Goal: Transaction & Acquisition: Purchase product/service

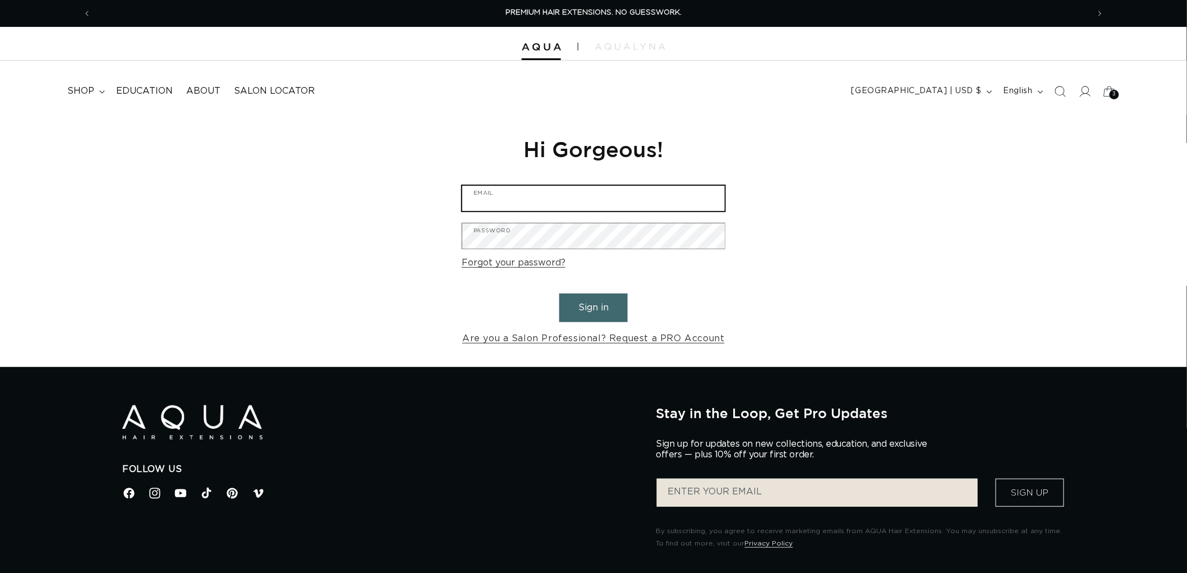
type input "[EMAIL_ADDRESS][DOMAIN_NAME]"
click at [574, 306] on button "Sign in" at bounding box center [593, 307] width 68 height 29
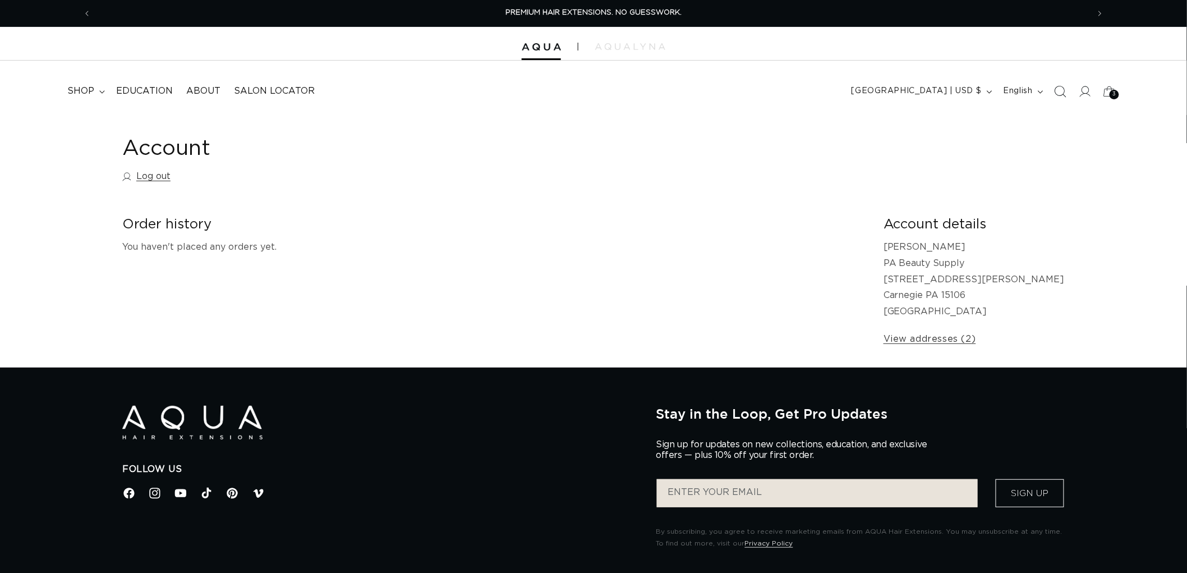
click at [1052, 88] on span "Search" at bounding box center [1060, 91] width 25 height 25
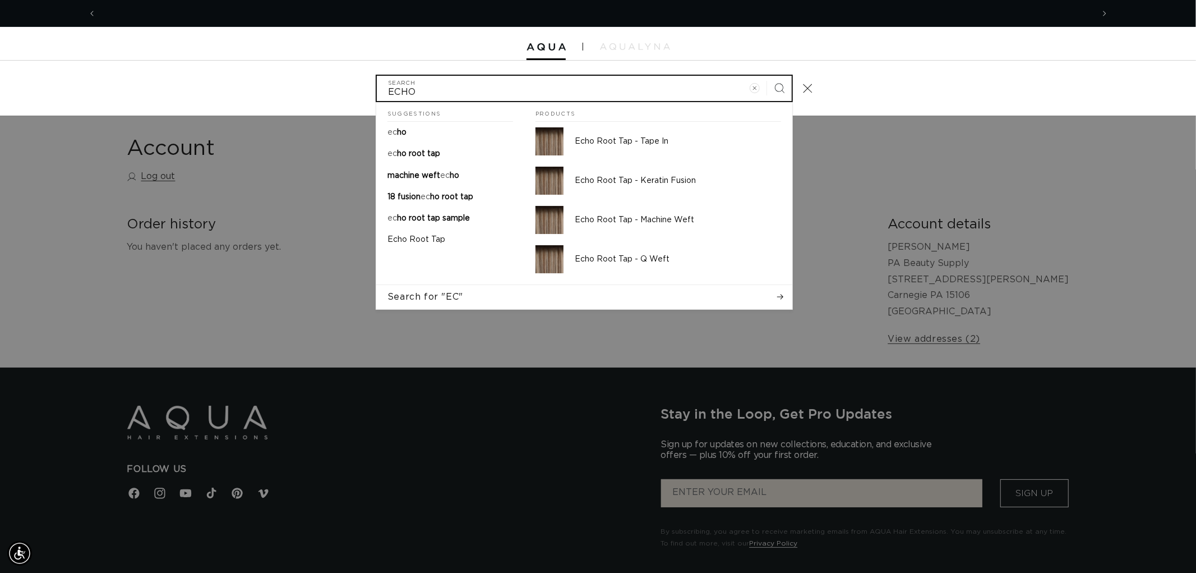
scroll to position [0, 997]
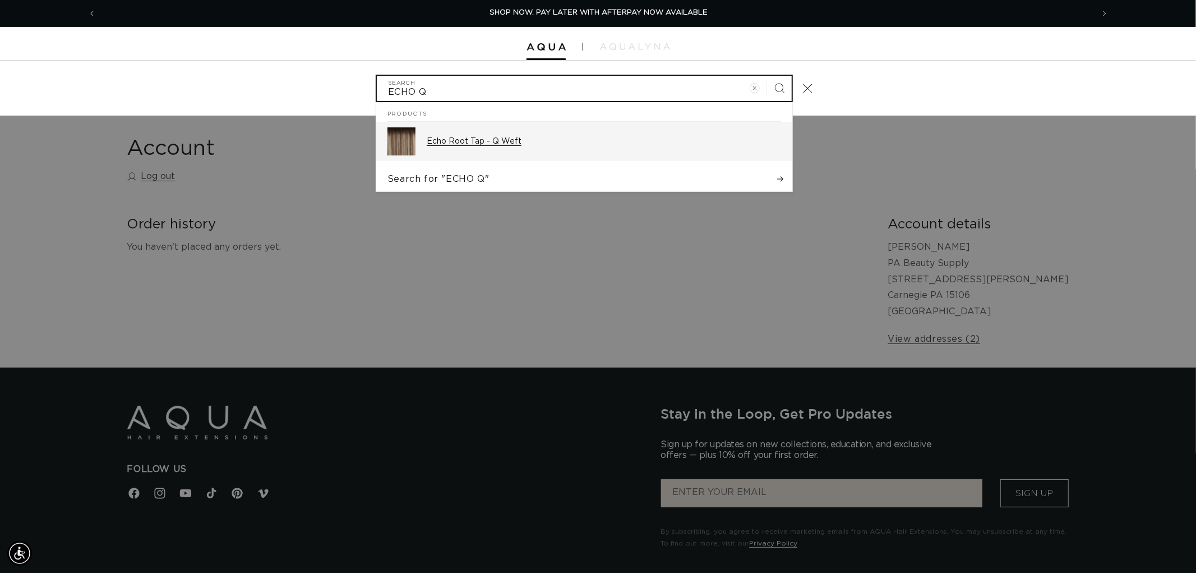
type input "ECHO Q"
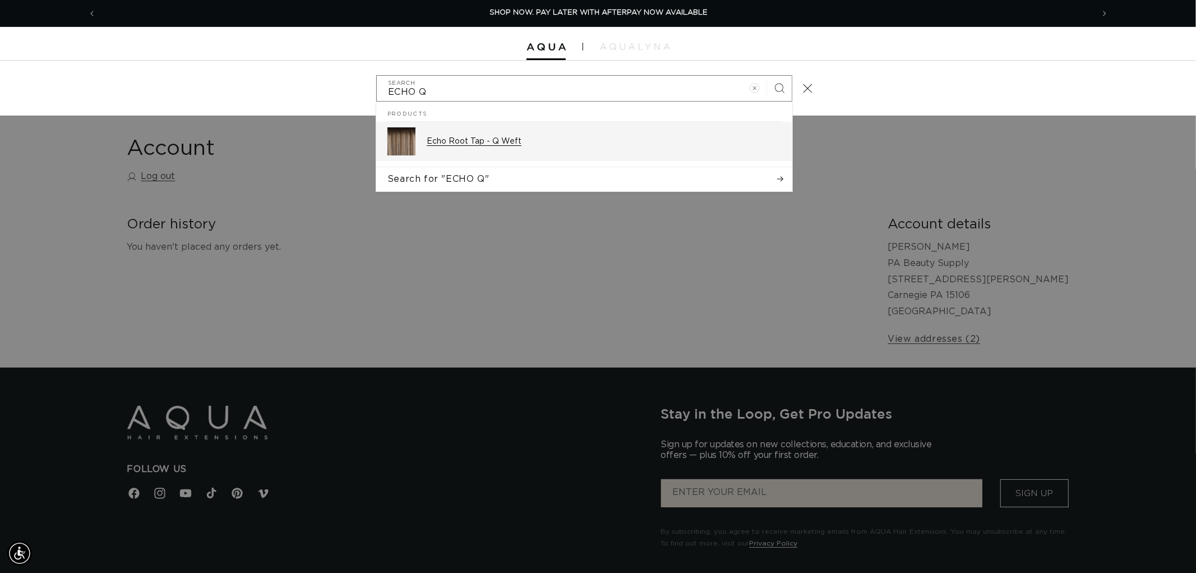
click at [621, 133] on div "Echo Root Tap - Q Weft" at bounding box center [604, 141] width 354 height 28
